Goal: Find specific page/section: Find specific page/section

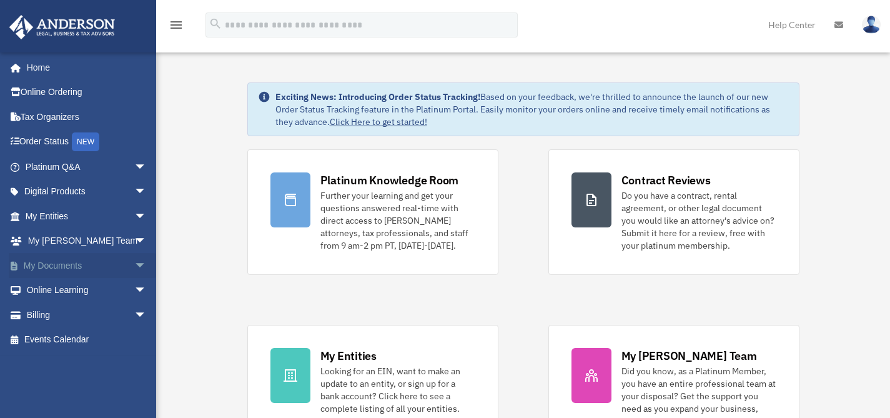
click at [59, 267] on link "My Documents arrow_drop_down" at bounding box center [87, 265] width 157 height 25
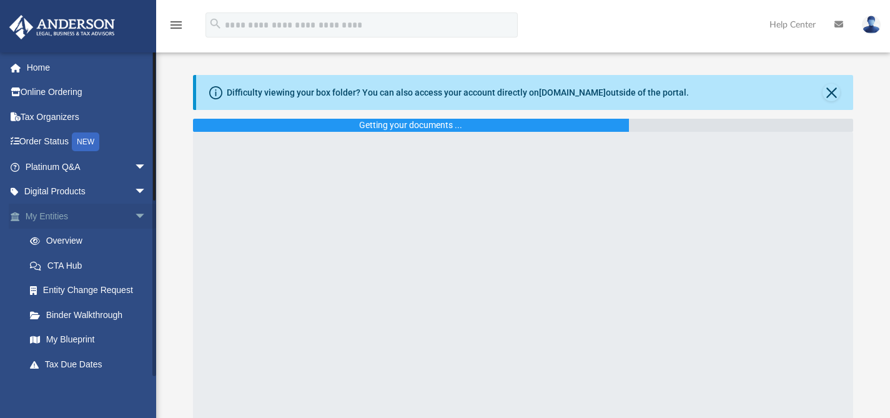
click at [62, 214] on link "My Entities arrow_drop_down" at bounding box center [87, 216] width 157 height 25
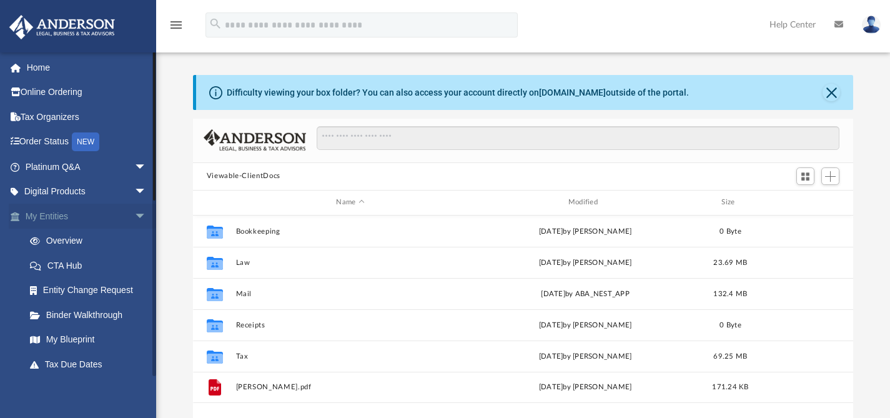
scroll to position [274, 651]
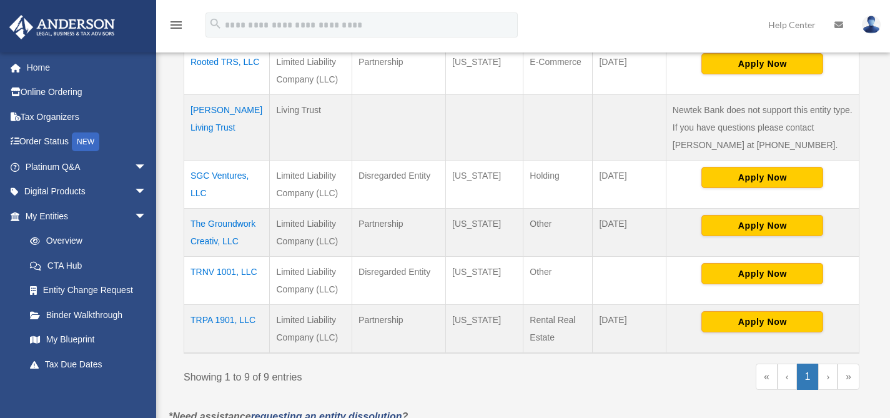
scroll to position [467, 0]
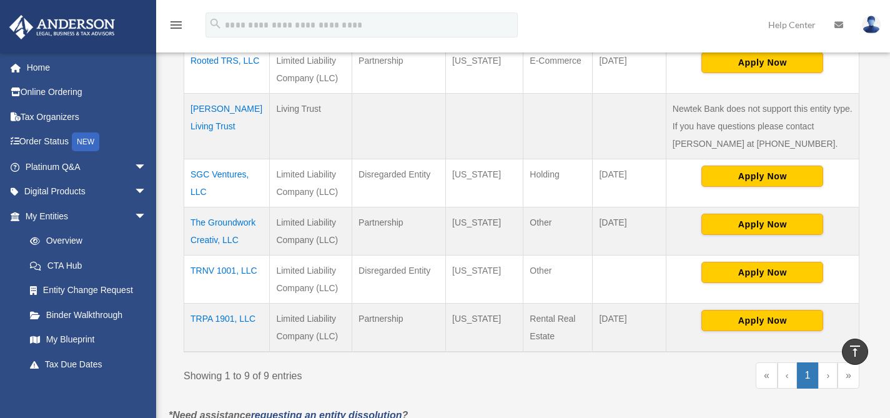
click at [217, 225] on td "The Groundwork Creativ, LLC" at bounding box center [227, 231] width 86 height 48
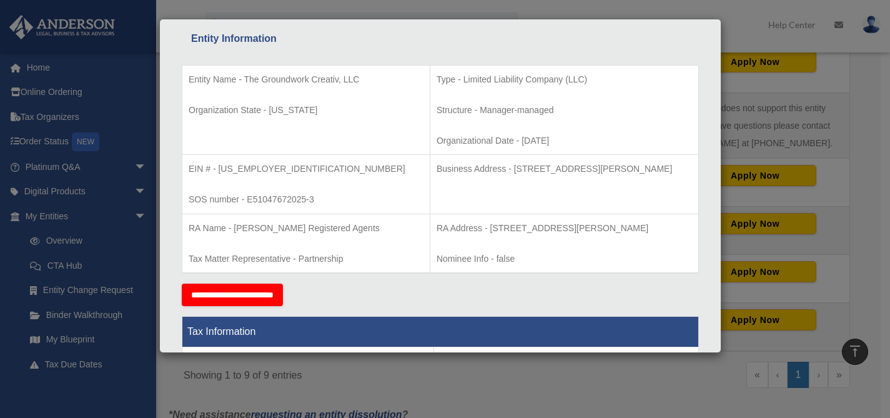
scroll to position [228, 0]
